Goal: Task Accomplishment & Management: Complete application form

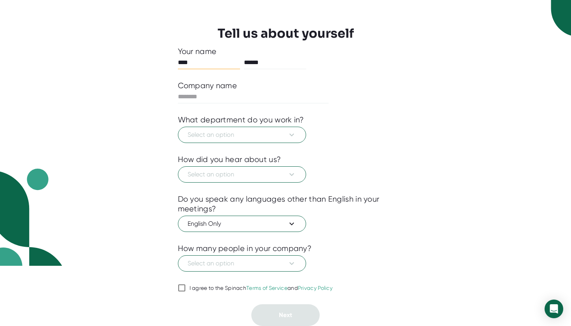
scroll to position [60, 0]
click at [265, 141] on button "Select an option" at bounding box center [242, 135] width 128 height 16
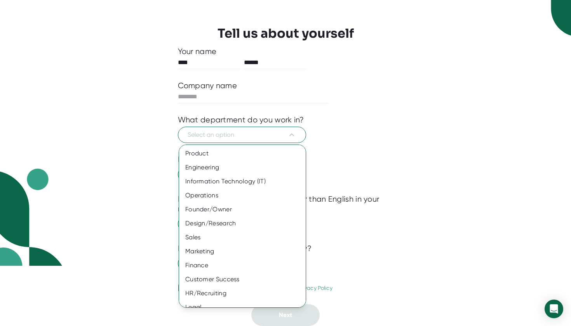
click at [265, 141] on div at bounding box center [285, 163] width 571 height 326
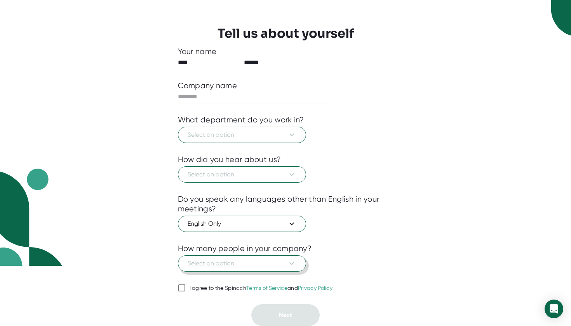
click at [290, 264] on icon at bounding box center [291, 263] width 9 height 9
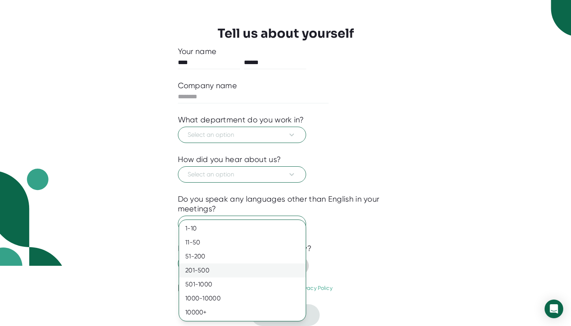
click at [290, 264] on div "201-500" at bounding box center [242, 271] width 127 height 14
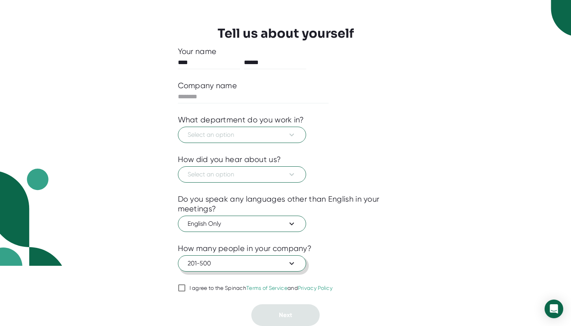
click at [290, 264] on icon at bounding box center [291, 263] width 9 height 9
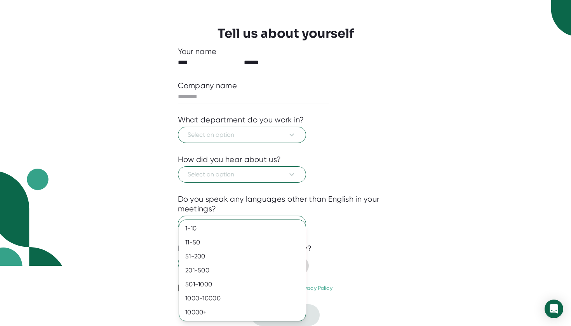
click at [364, 239] on div at bounding box center [285, 163] width 571 height 326
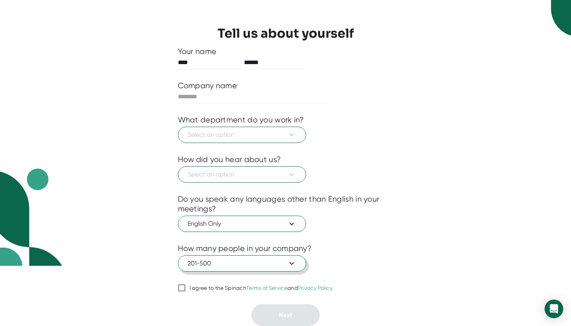
click at [293, 262] on icon at bounding box center [291, 263] width 9 height 9
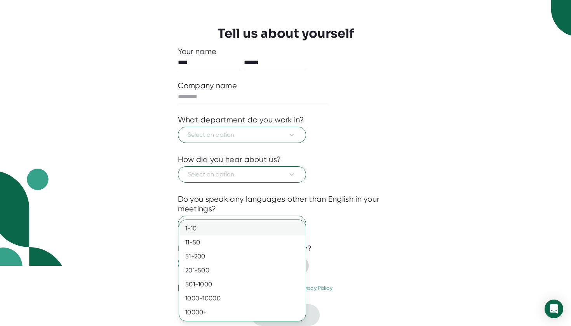
click at [272, 225] on div "1-10" at bounding box center [242, 229] width 127 height 14
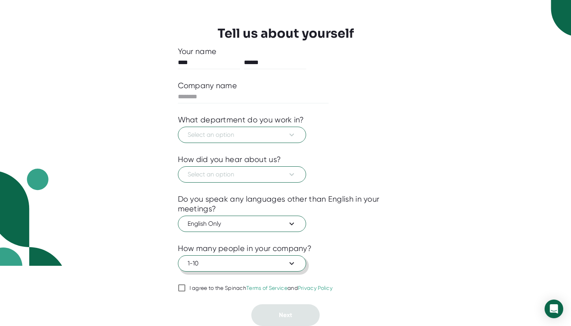
click at [291, 266] on icon at bounding box center [291, 263] width 9 height 9
click at [184, 294] on div at bounding box center [286, 299] width 216 height 12
click at [183, 292] on input "I agree to the Spinach Terms of Service and Privacy Policy" at bounding box center [182, 287] width 8 height 9
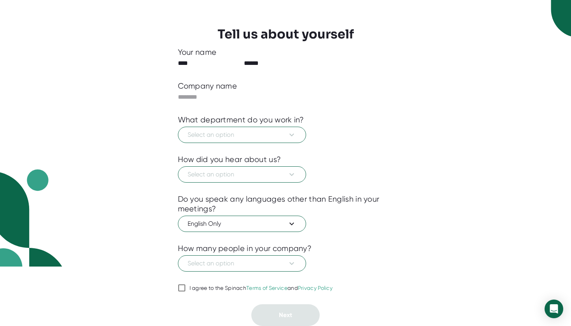
checkbox input "true"
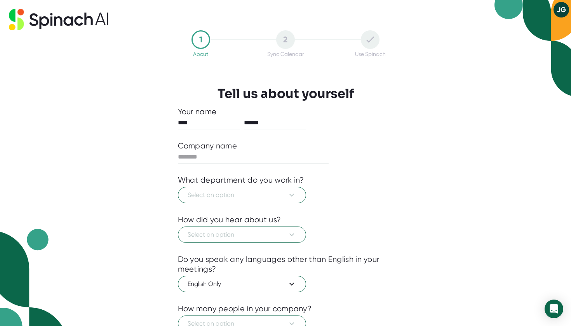
scroll to position [0, 0]
